Goal: Information Seeking & Learning: Learn about a topic

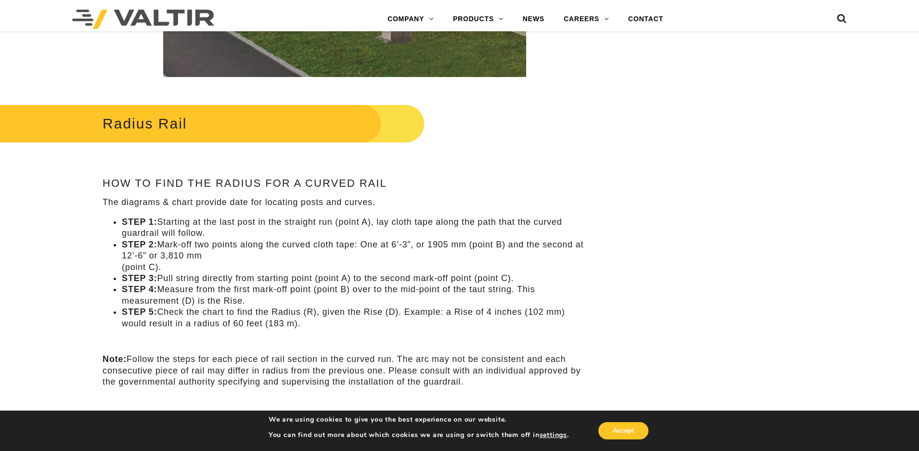
scroll to position [779, 0]
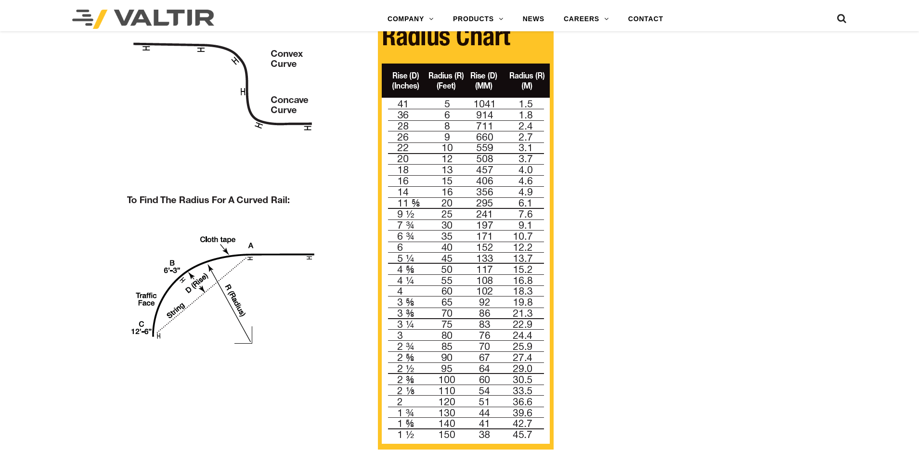
scroll to position [779, 0]
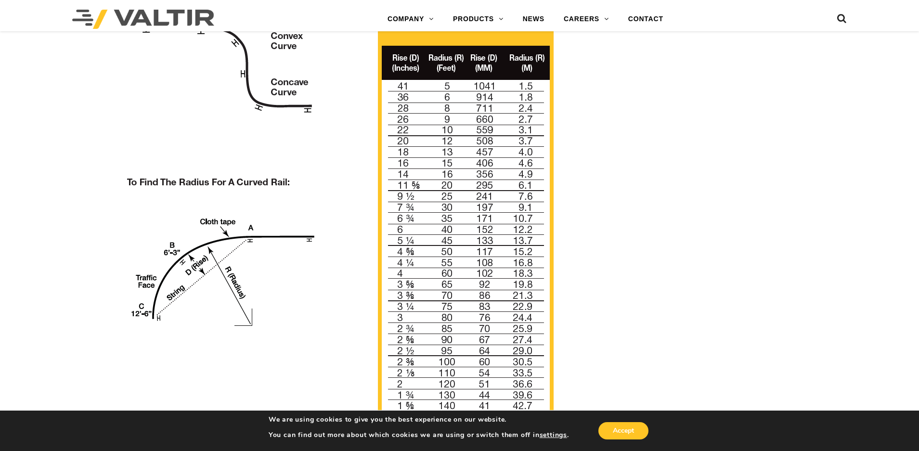
scroll to position [779, 0]
